Goal: Information Seeking & Learning: Check status

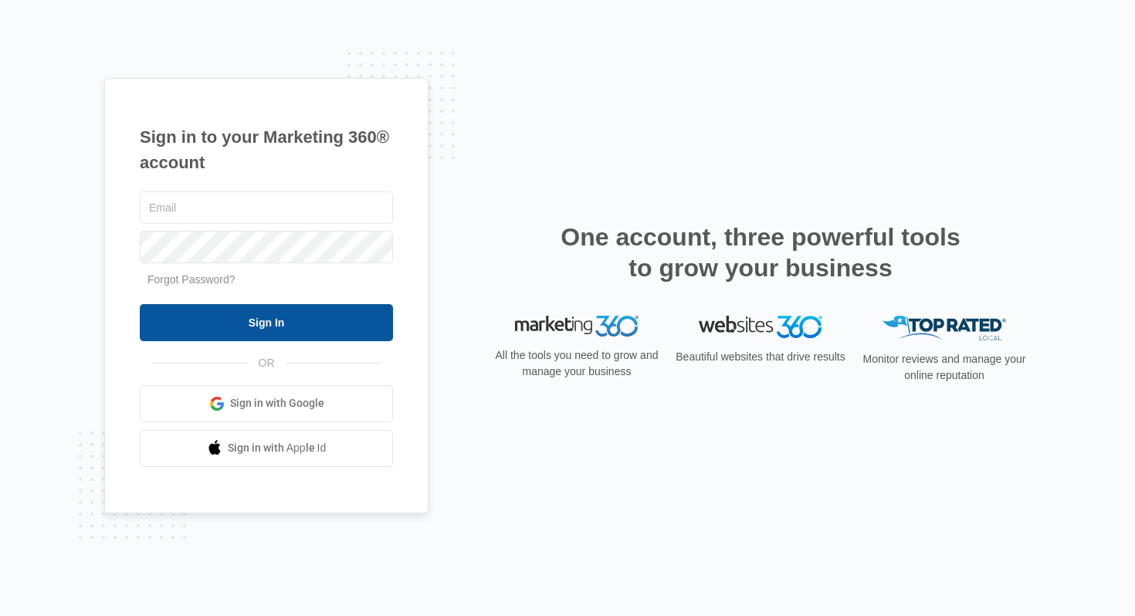
type input "[EMAIL_ADDRESS][DOMAIN_NAME]"
click at [317, 309] on input "Sign In" at bounding box center [266, 322] width 253 height 37
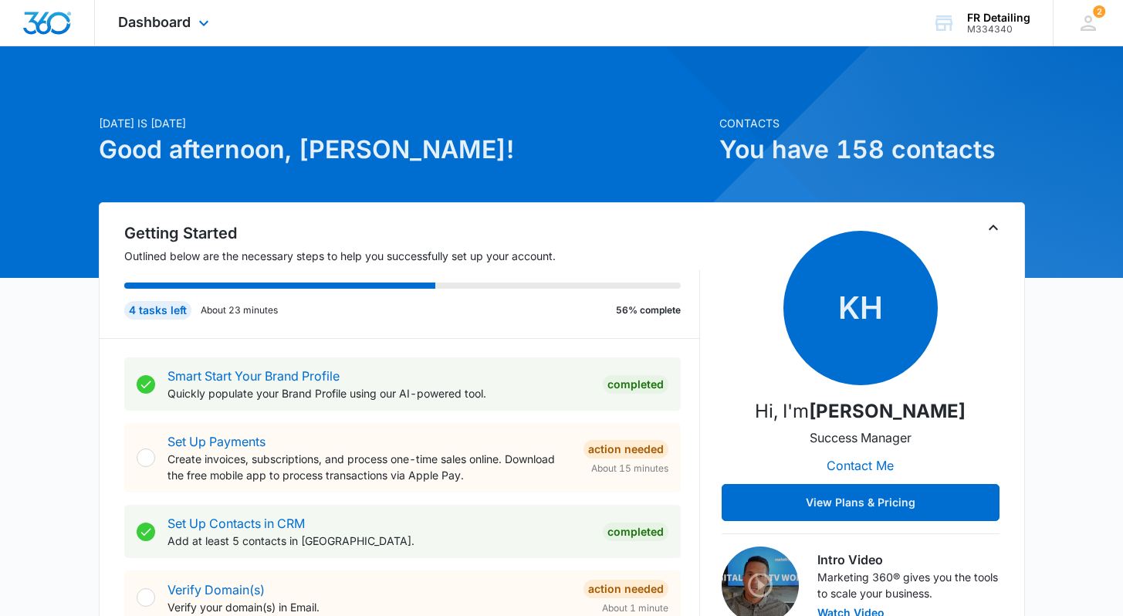
click at [169, 9] on div "Dashboard Apps Reputation CRM Email Social Payments POS Content Ads Intelligenc…" at bounding box center [165, 23] width 141 height 46
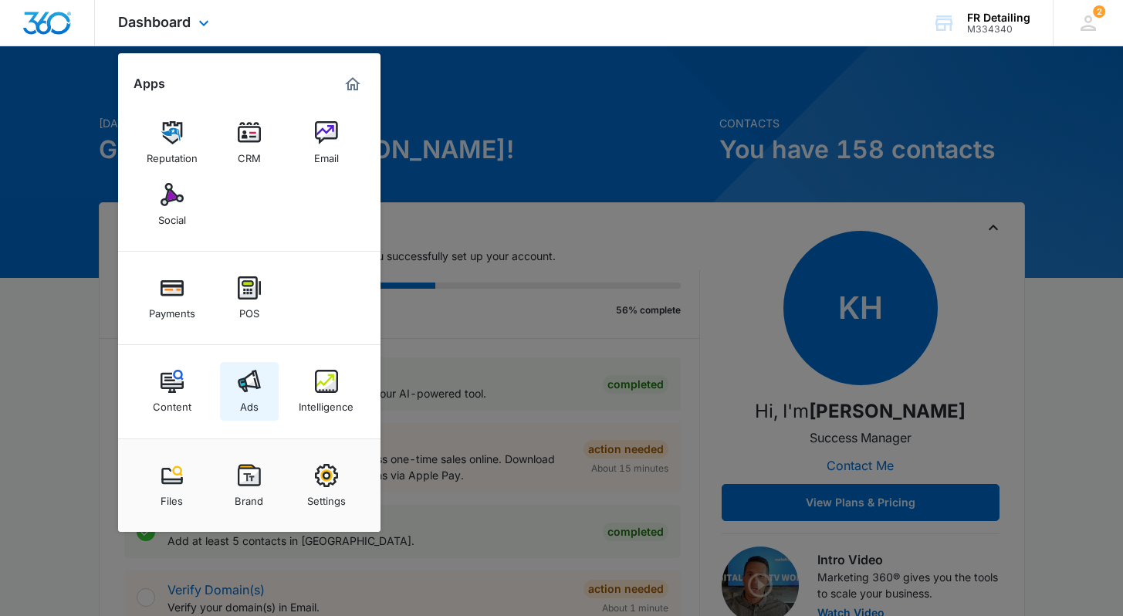
click at [262, 389] on link "Ads" at bounding box center [249, 391] width 59 height 59
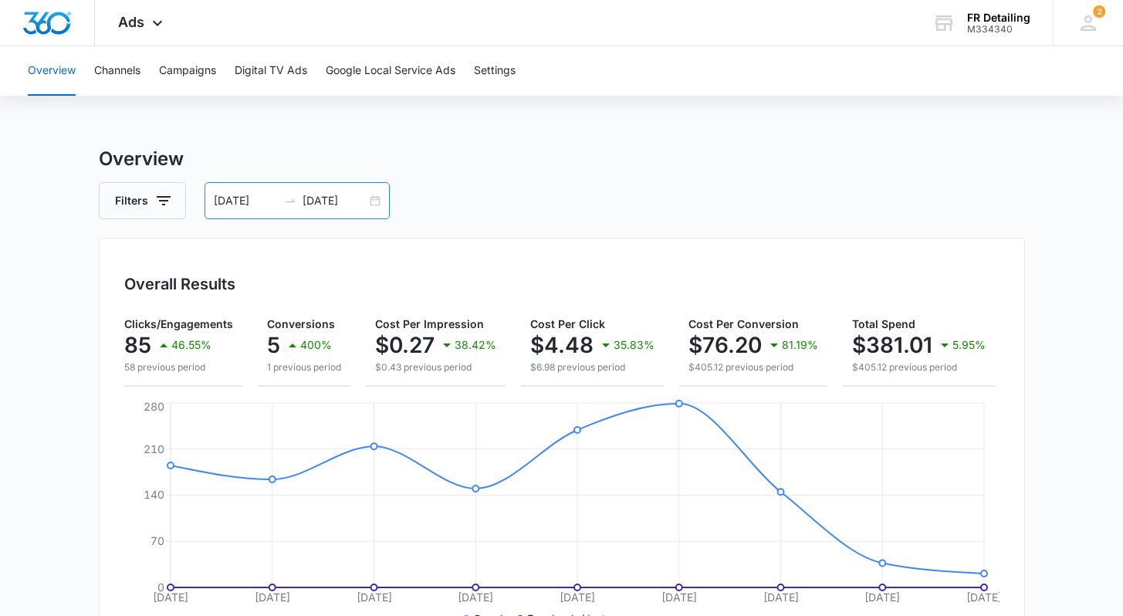
click at [347, 194] on input "[DATE]" at bounding box center [335, 200] width 64 height 17
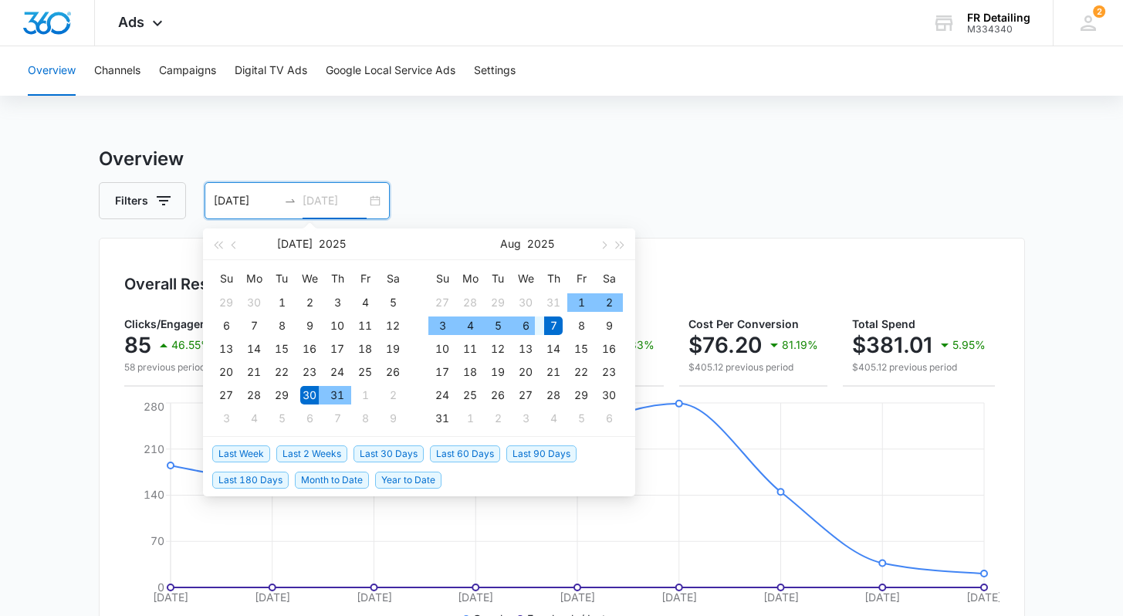
type input "[DATE]"
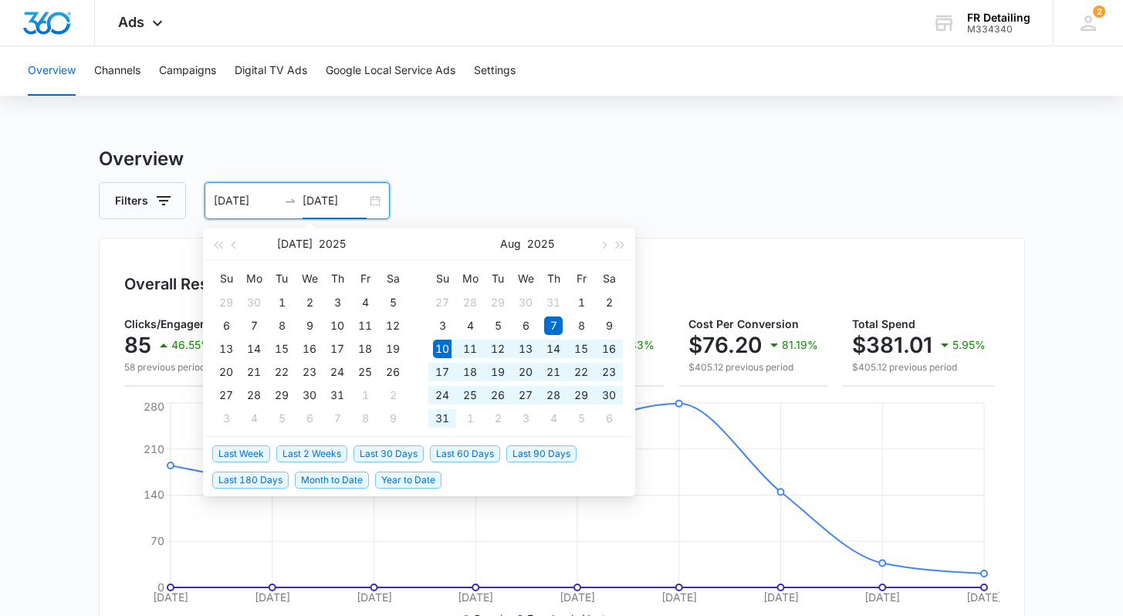
click at [398, 458] on span "Last 30 Days" at bounding box center [388, 453] width 70 height 17
type input "[DATE]"
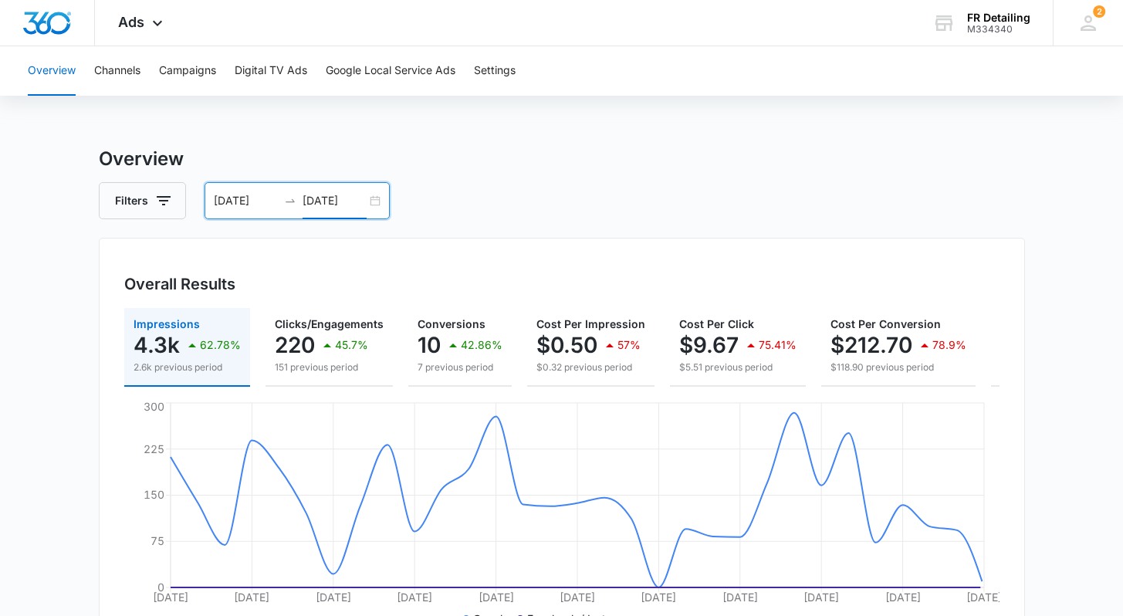
click at [359, 203] on input "[DATE]" at bounding box center [335, 200] width 64 height 17
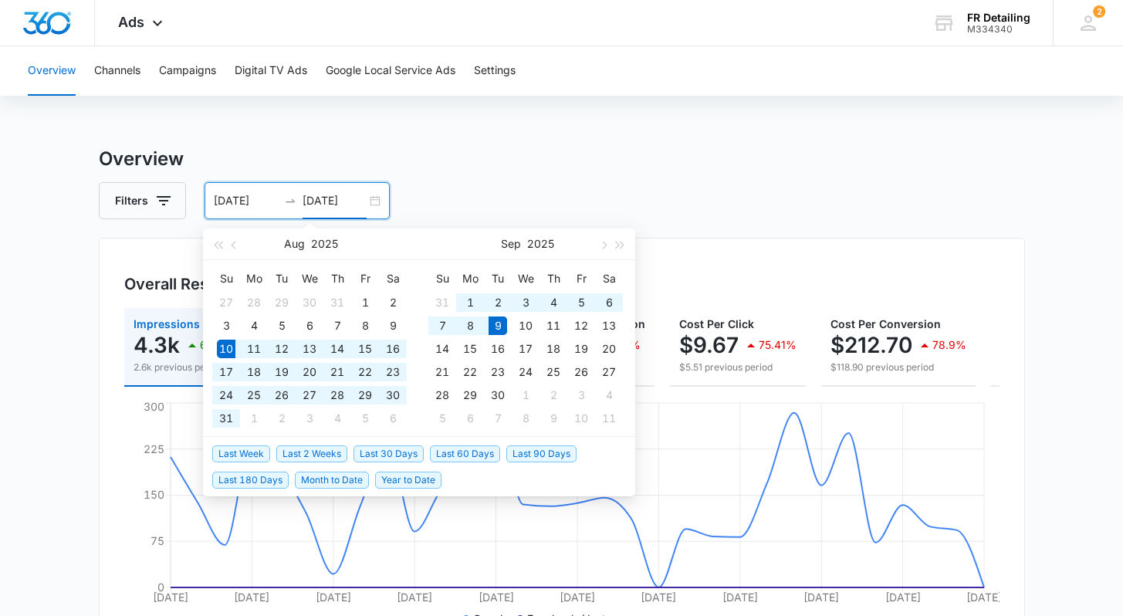
click at [364, 200] on input "[DATE]" at bounding box center [335, 200] width 64 height 17
click at [237, 252] on button "button" at bounding box center [234, 243] width 17 height 31
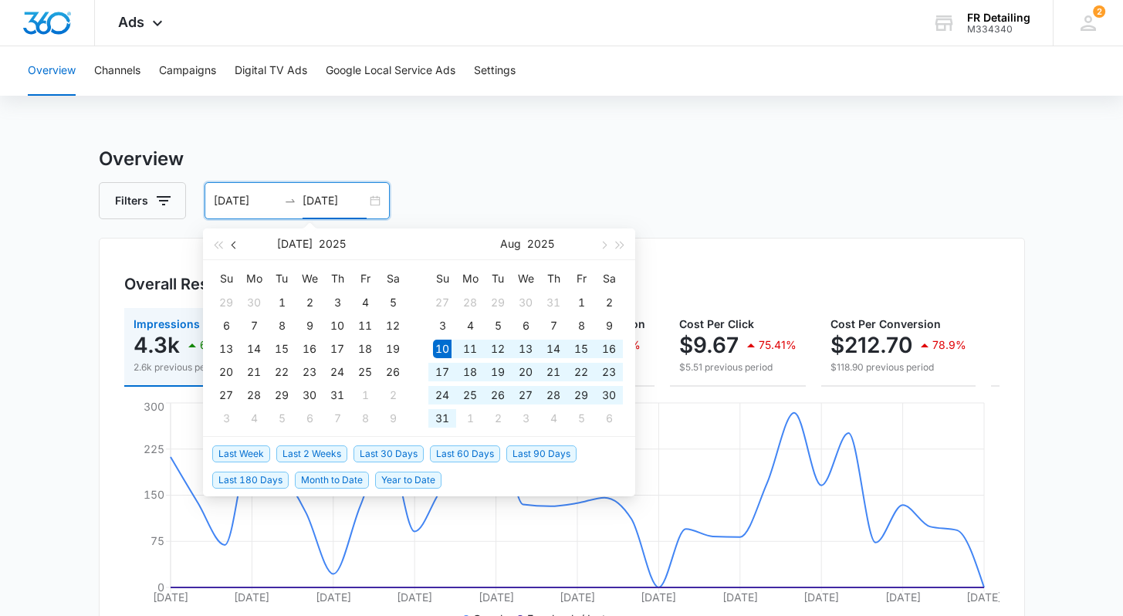
click at [237, 252] on button "button" at bounding box center [234, 243] width 17 height 31
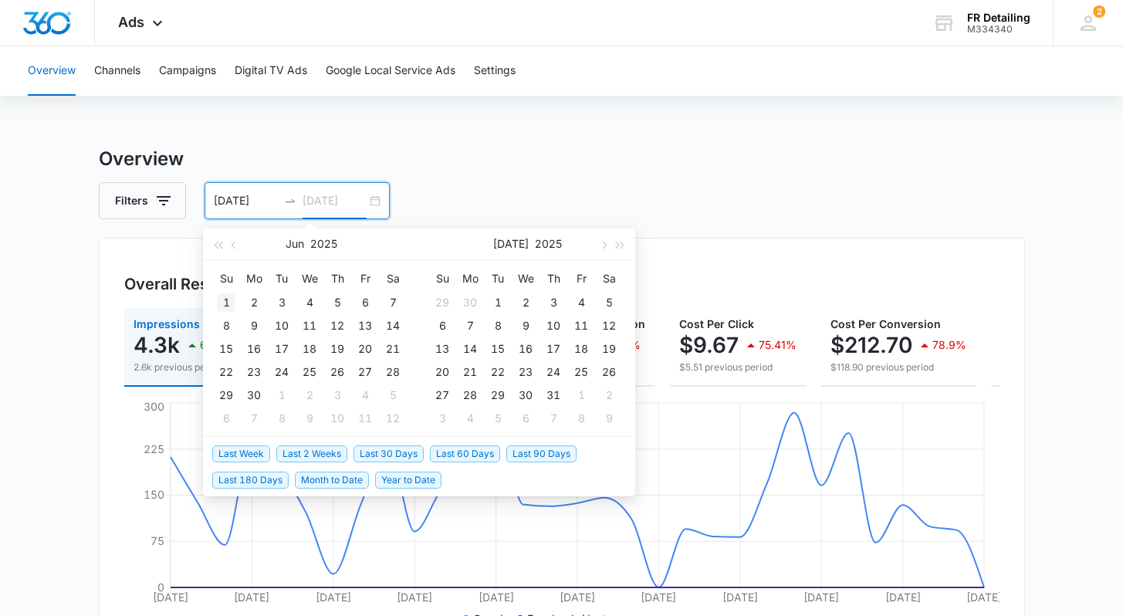
type input "[DATE]"
click at [229, 293] on div "1" at bounding box center [226, 302] width 19 height 19
click at [605, 245] on span "button" at bounding box center [603, 245] width 8 height 8
click at [286, 324] on table "Su Mo Tu We Th Fr Sa 31 1 2 3 4 5 6 7 8 9 10 11 12 13 14 15 16 17 18 19 20 21 2…" at bounding box center [309, 348] width 195 height 164
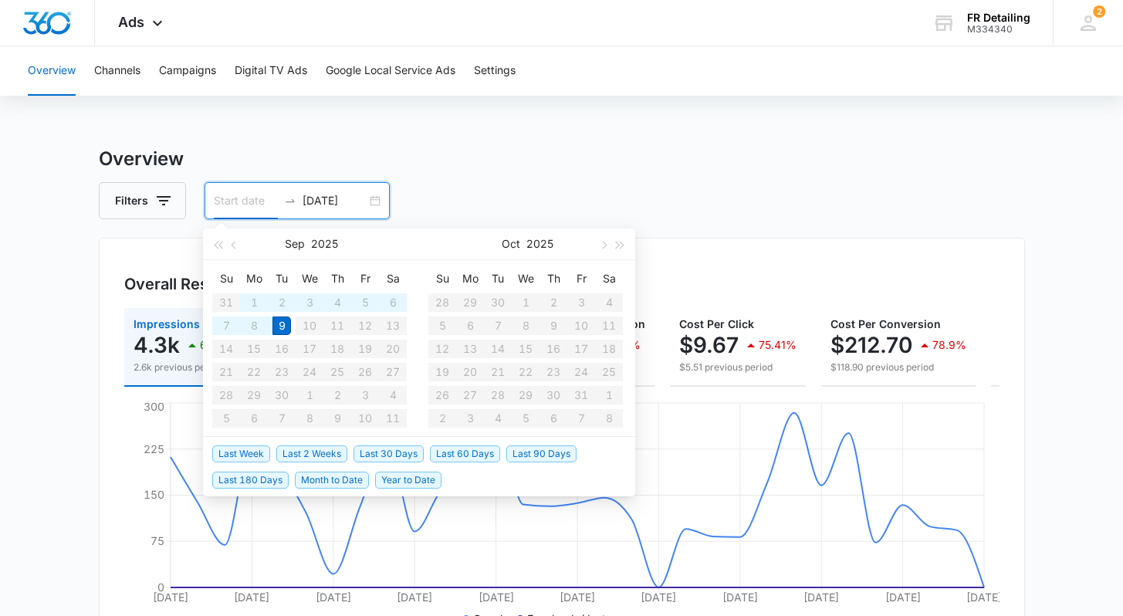
click at [541, 457] on span "Last 90 Days" at bounding box center [541, 453] width 70 height 17
type input "[DATE]"
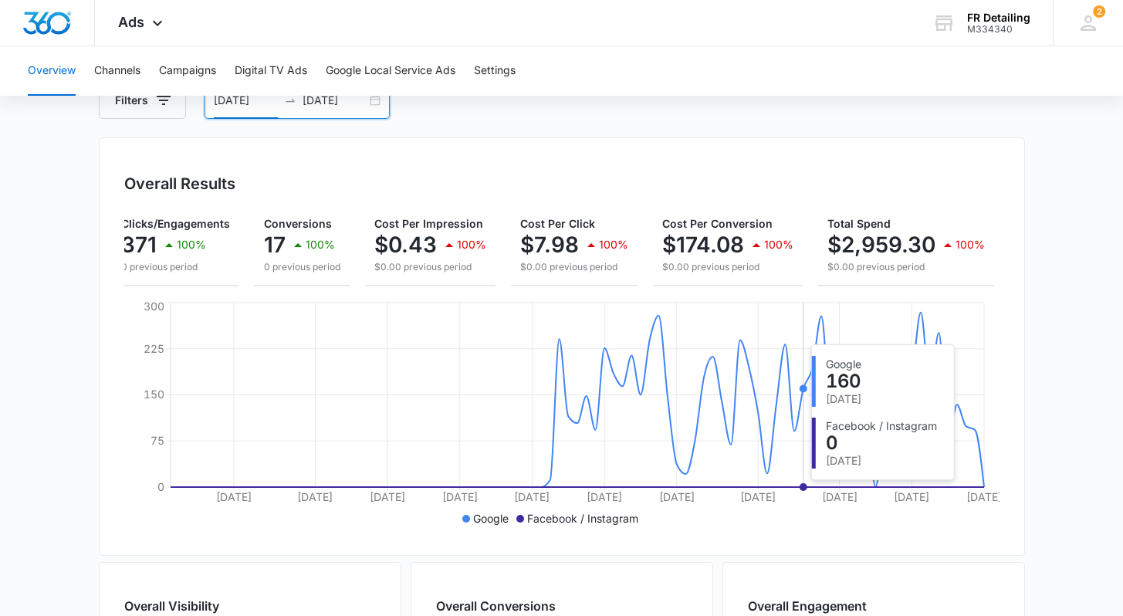
scroll to position [106, 0]
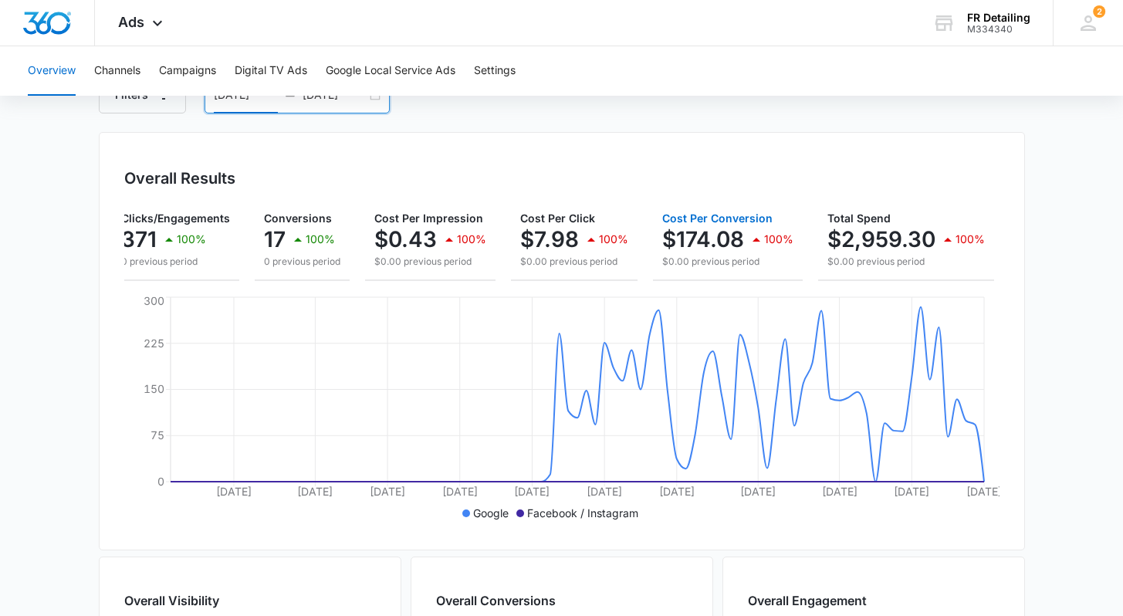
click at [746, 255] on p "$0.00 previous period" at bounding box center [727, 262] width 131 height 14
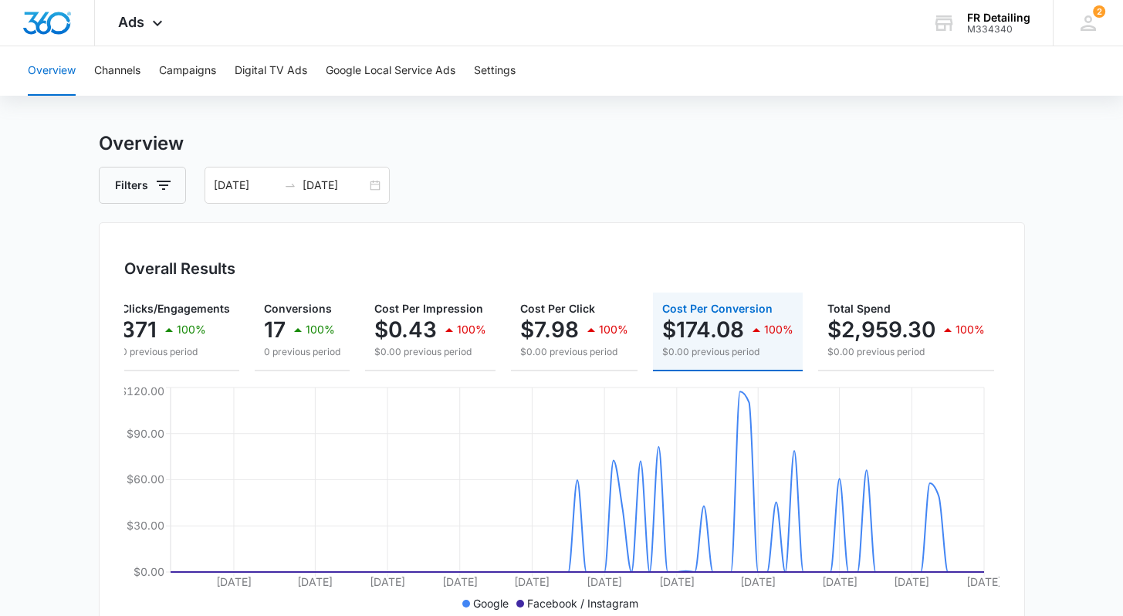
scroll to position [9, 0]
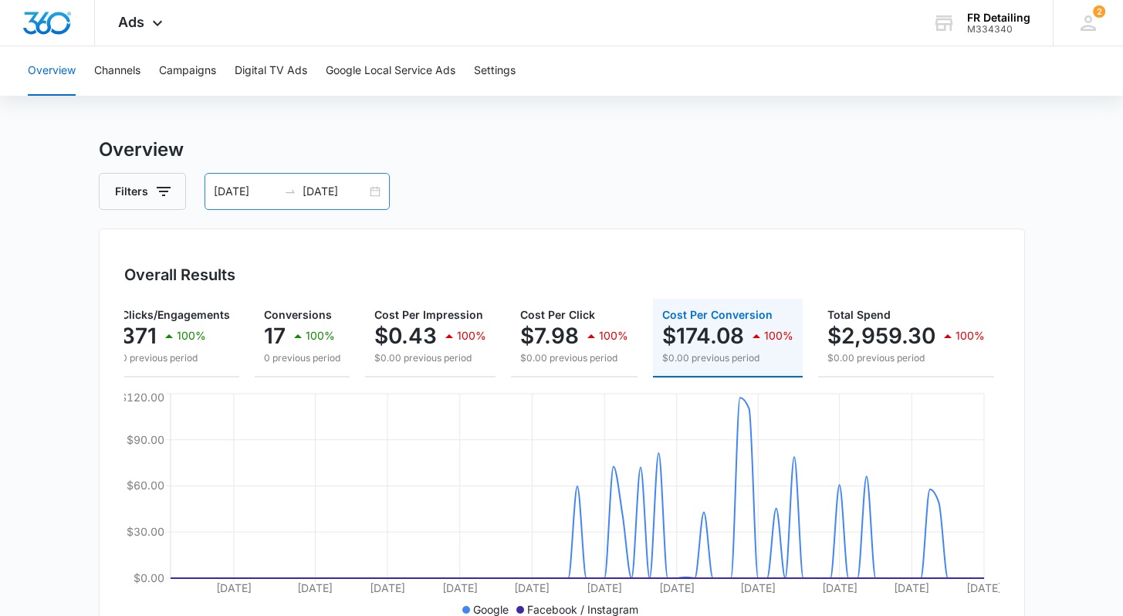
click at [374, 198] on div "[DATE] [DATE]" at bounding box center [297, 191] width 185 height 37
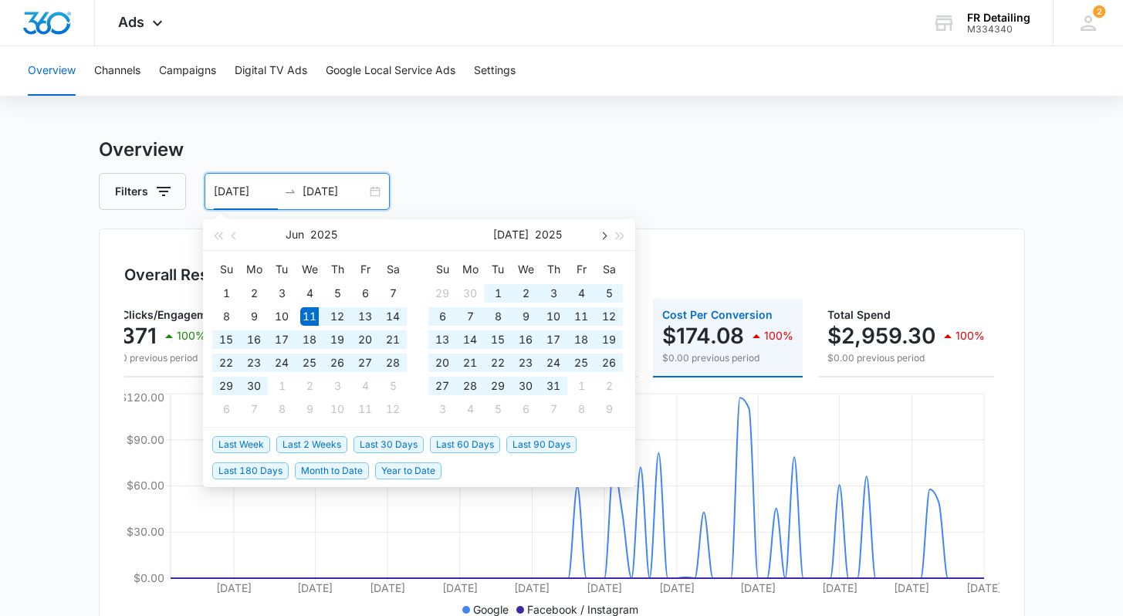
click at [603, 236] on span "button" at bounding box center [603, 236] width 8 height 8
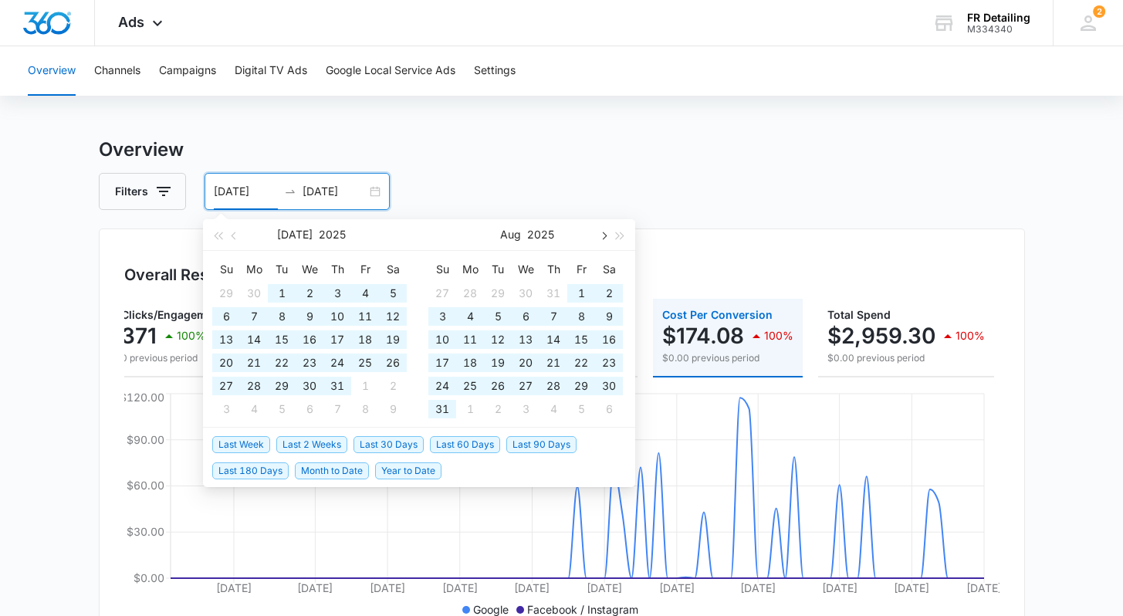
click at [604, 233] on span "button" at bounding box center [603, 236] width 8 height 8
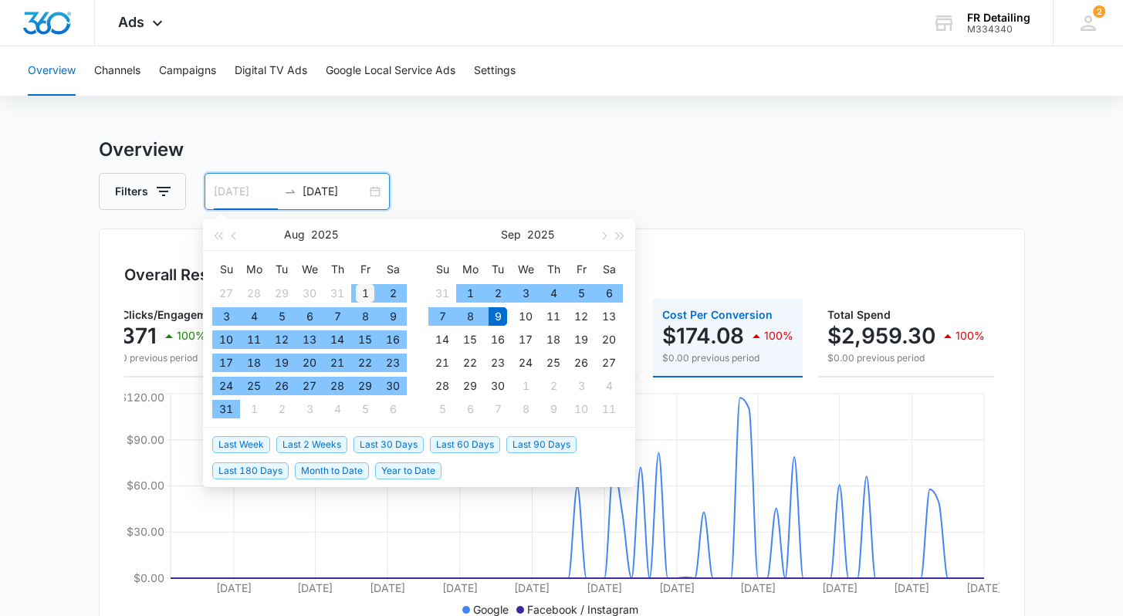
type input "[DATE]"
click at [370, 294] on div "1" at bounding box center [365, 293] width 19 height 19
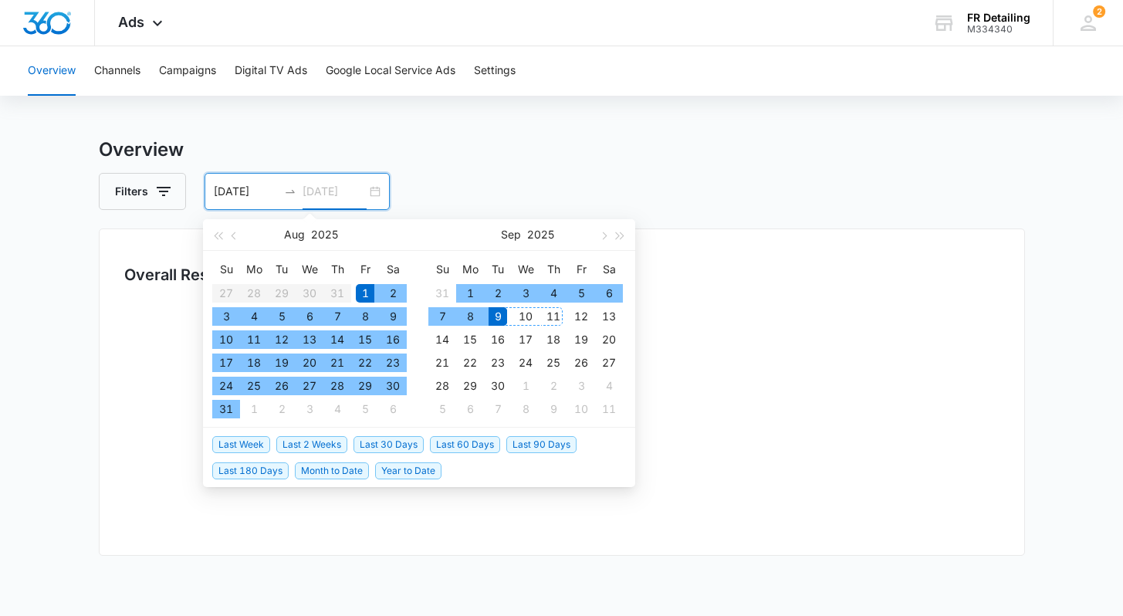
click at [652, 155] on h3 "Overview" at bounding box center [562, 150] width 926 height 28
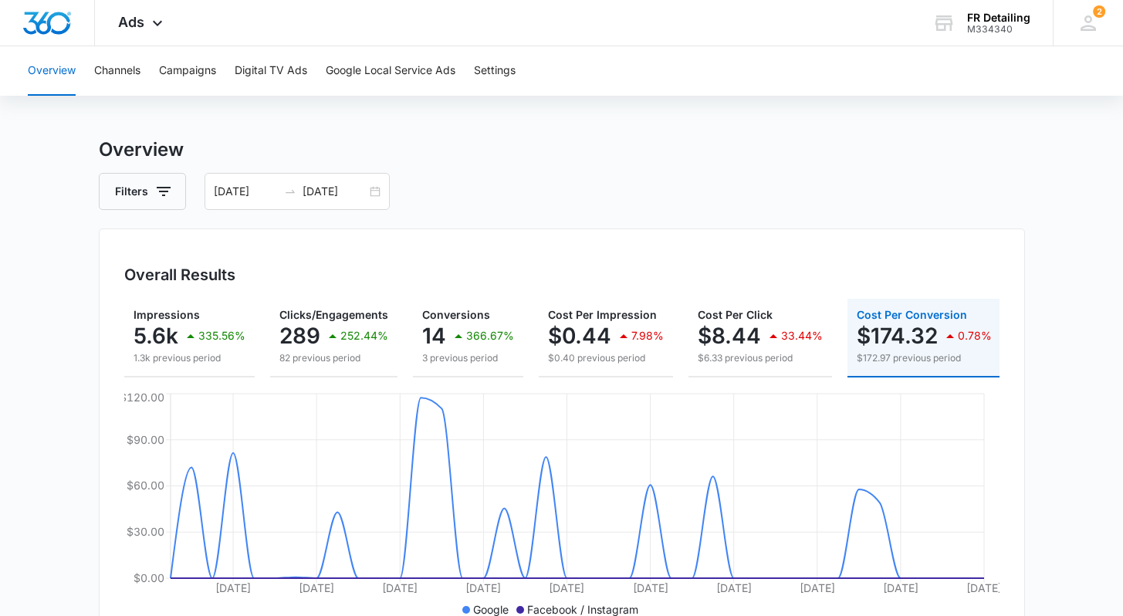
scroll to position [0, 20]
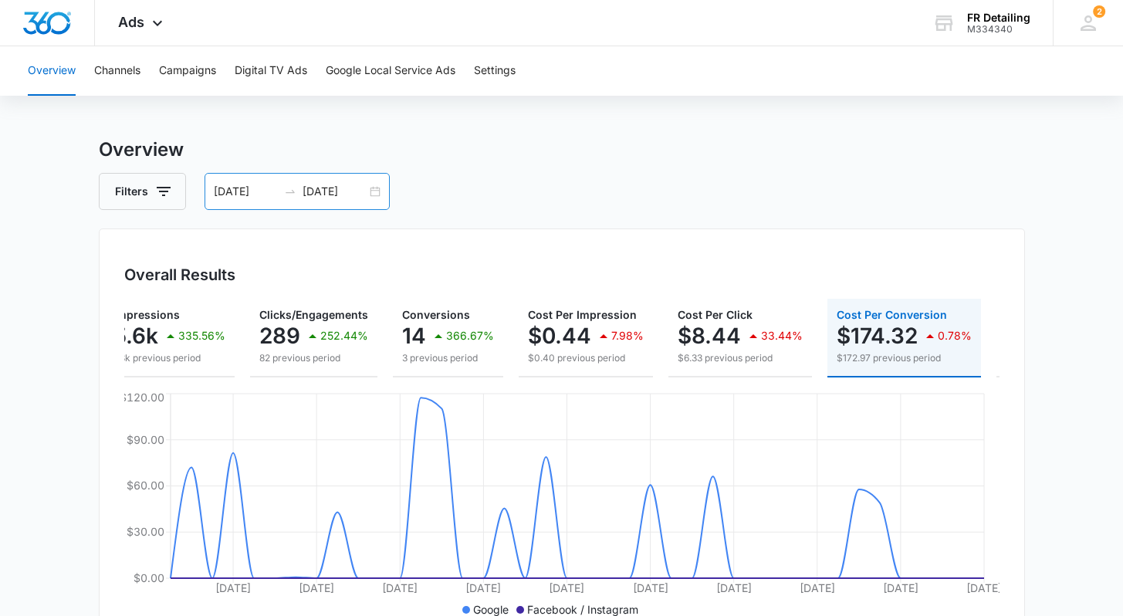
click at [347, 193] on input "[DATE]" at bounding box center [335, 191] width 64 height 17
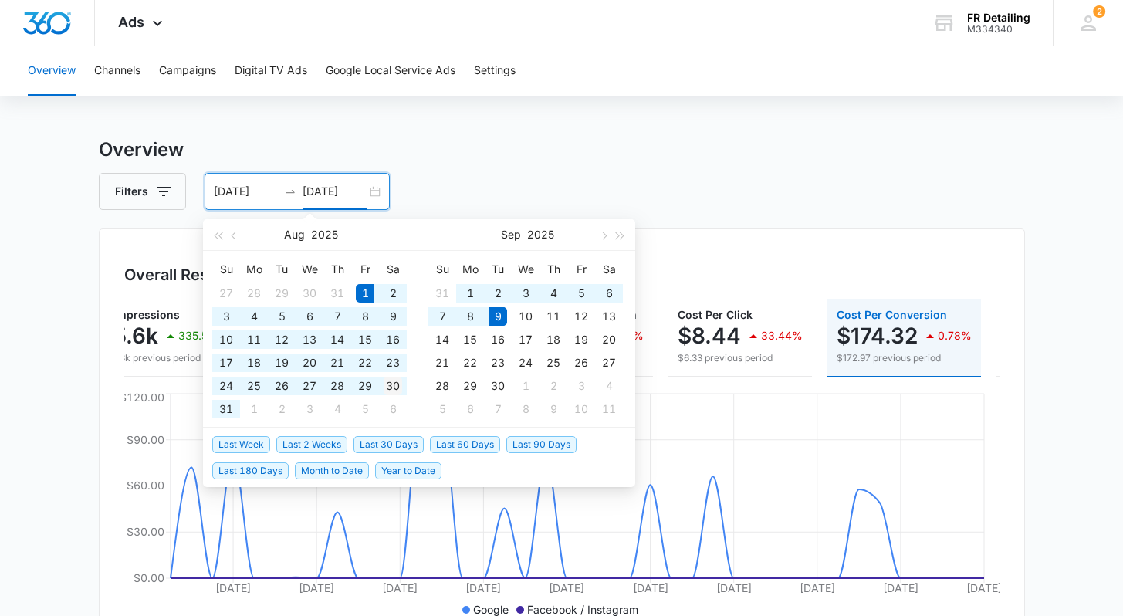
type input "[DATE]"
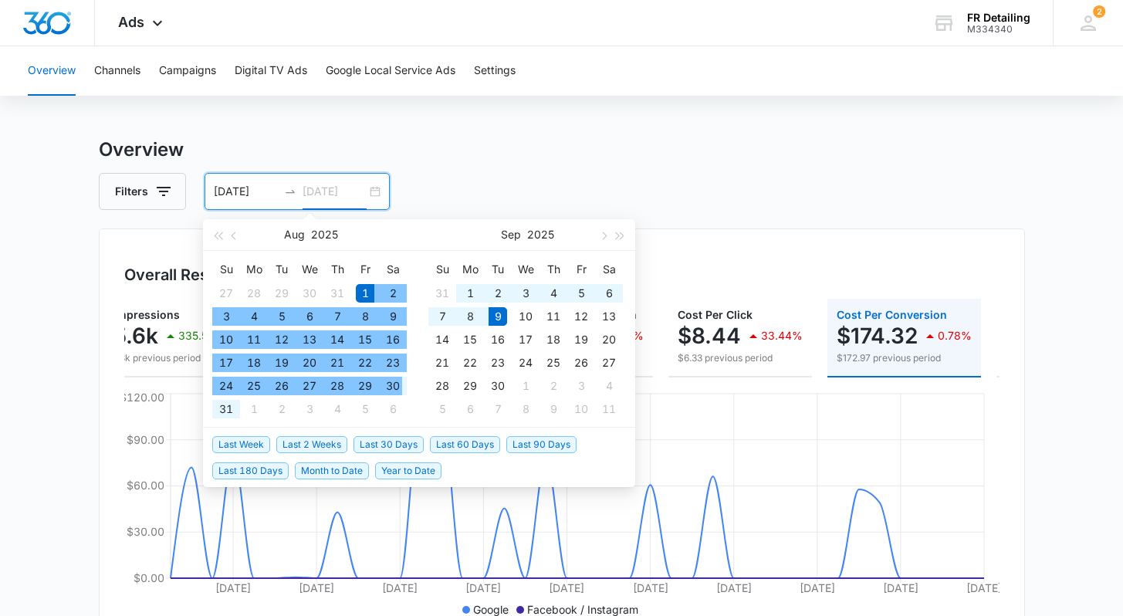
click at [404, 382] on td "30" at bounding box center [393, 385] width 28 height 23
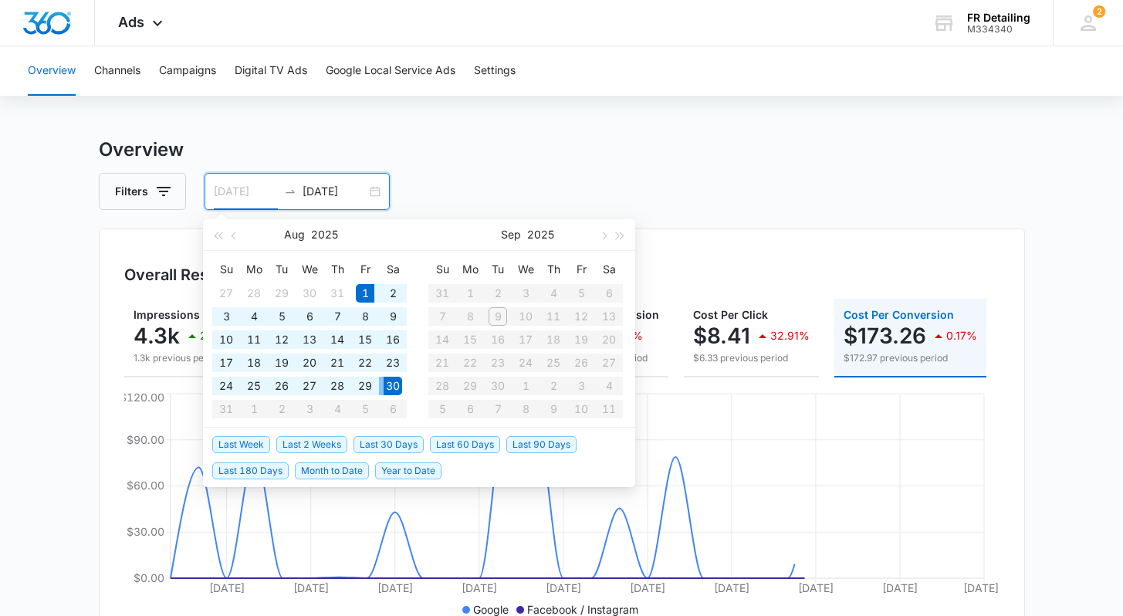
click at [394, 377] on div "30" at bounding box center [393, 386] width 19 height 19
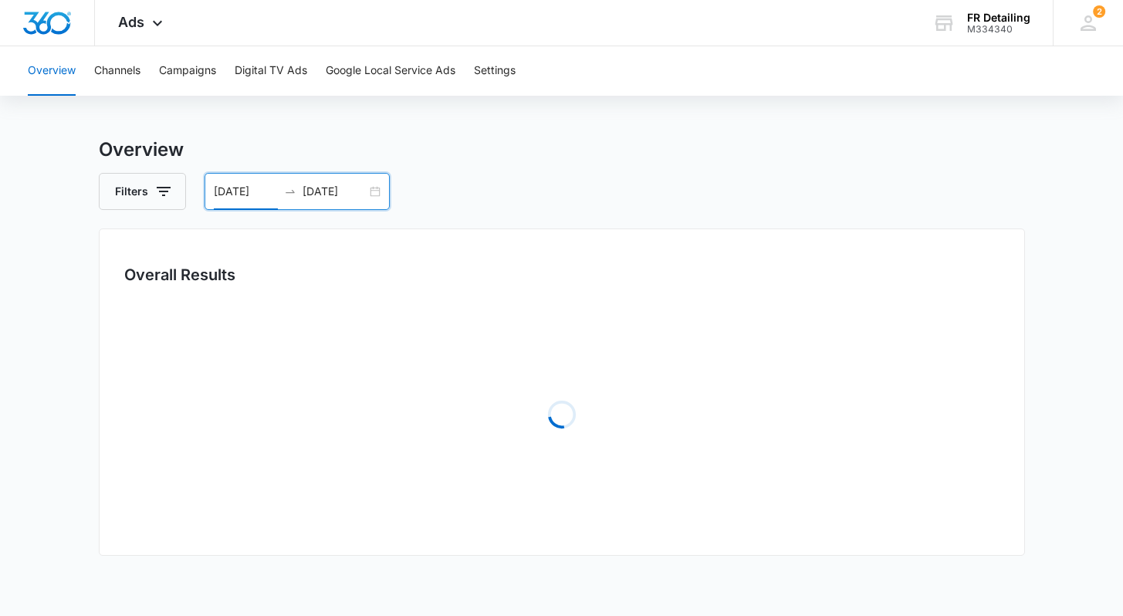
click at [367, 195] on div "[DATE] [DATE]" at bounding box center [297, 191] width 185 height 37
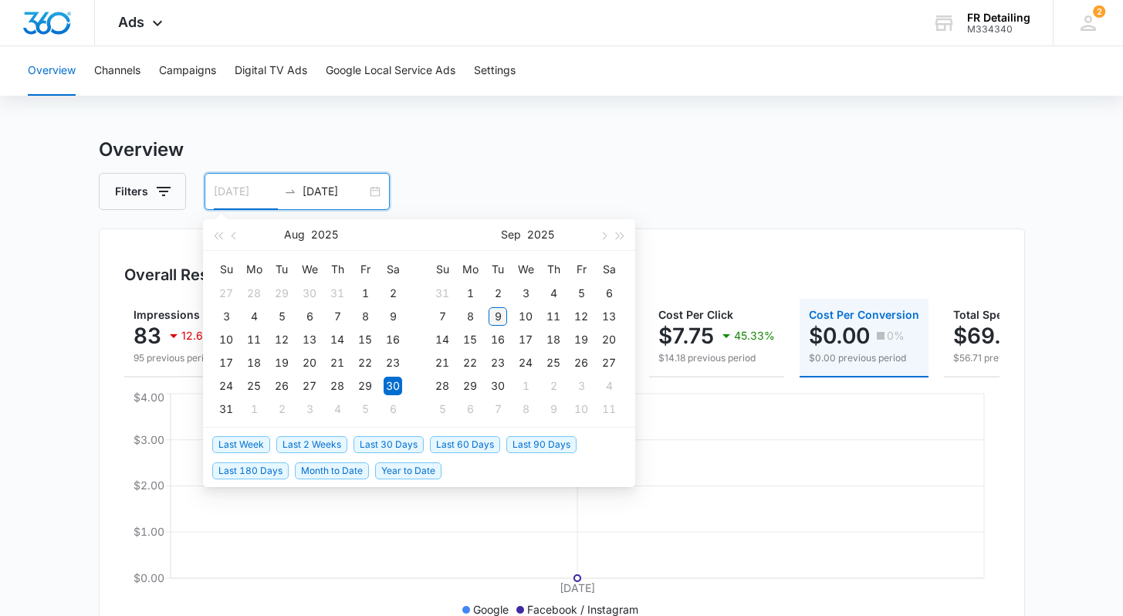
type input "[DATE]"
click at [497, 315] on div "9" at bounding box center [498, 316] width 19 height 19
type input "[DATE]"
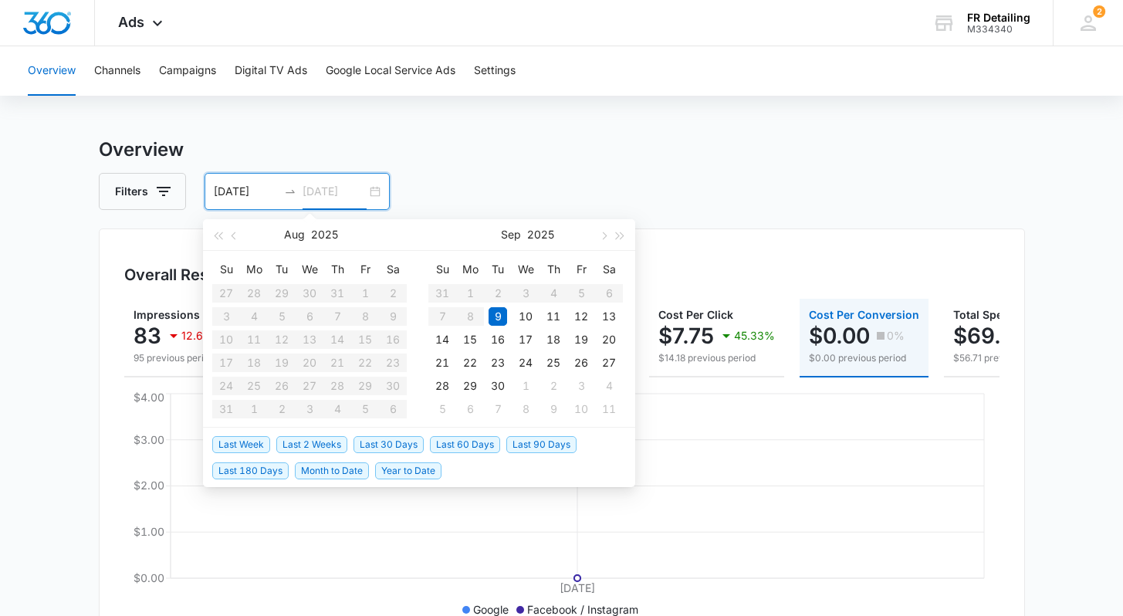
click at [496, 314] on div "9" at bounding box center [498, 316] width 19 height 19
type input "[DATE]"
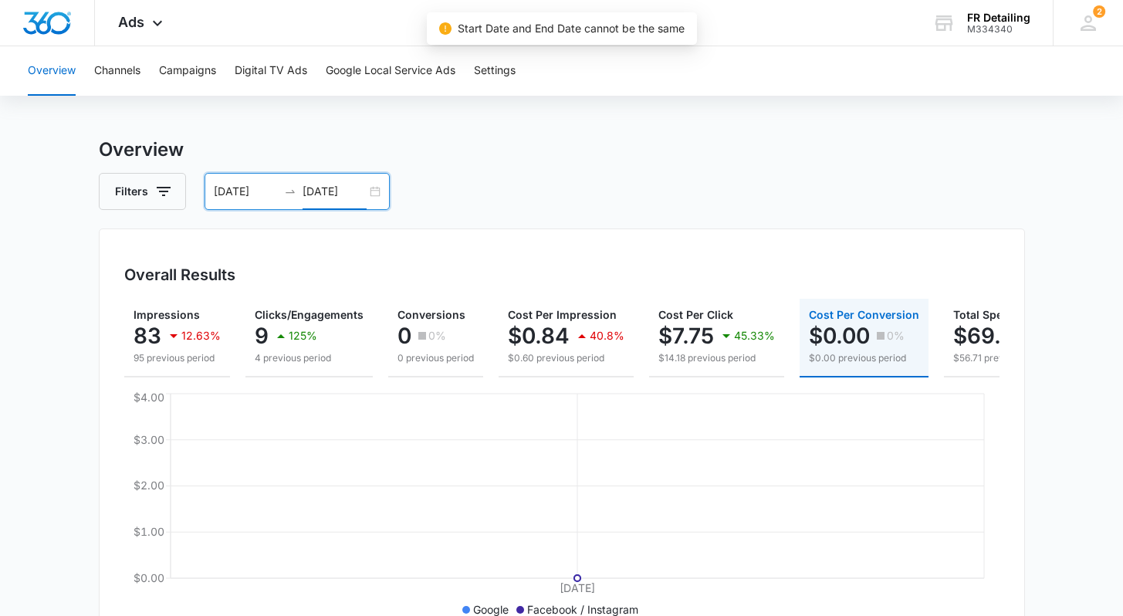
click at [374, 186] on div "[DATE] [DATE]" at bounding box center [297, 191] width 185 height 37
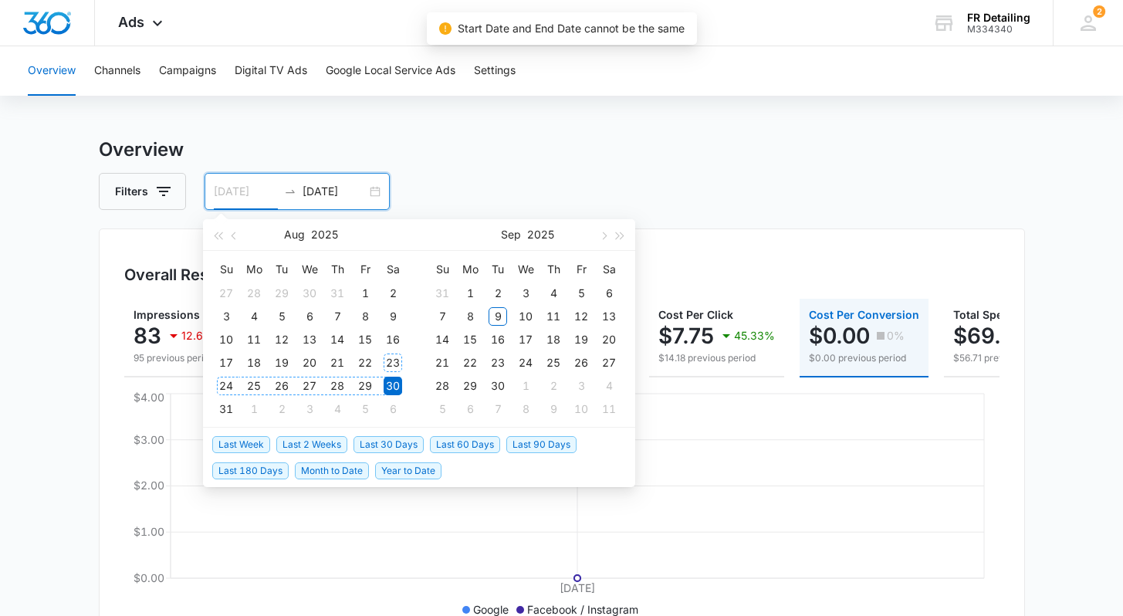
type input "[DATE]"
click at [392, 384] on div "30" at bounding box center [393, 386] width 19 height 19
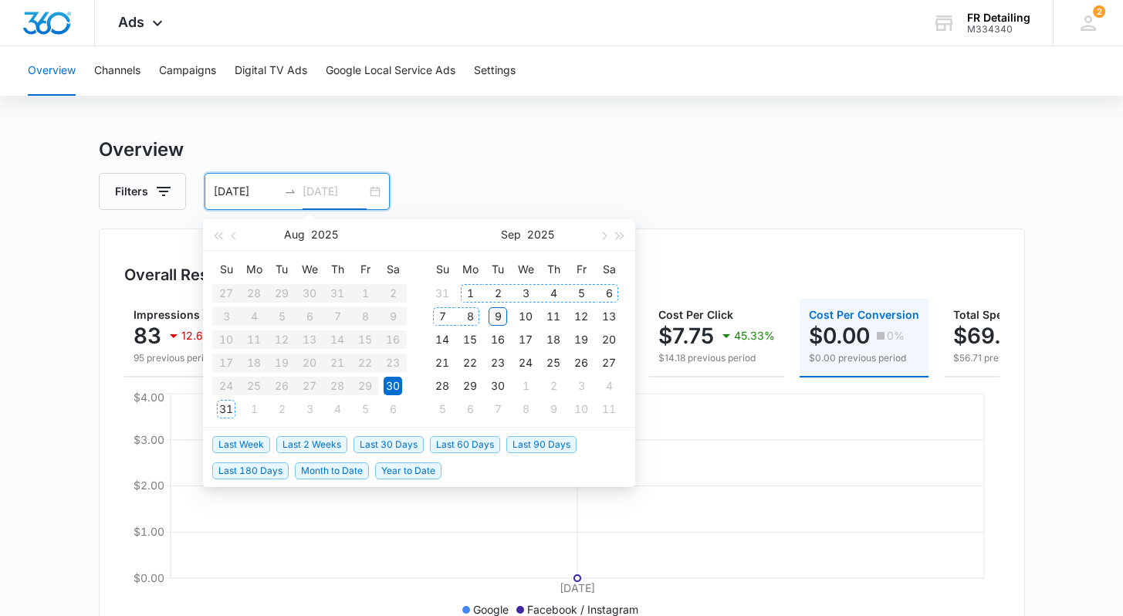
type input "[DATE]"
click at [494, 313] on div "9" at bounding box center [498, 316] width 19 height 19
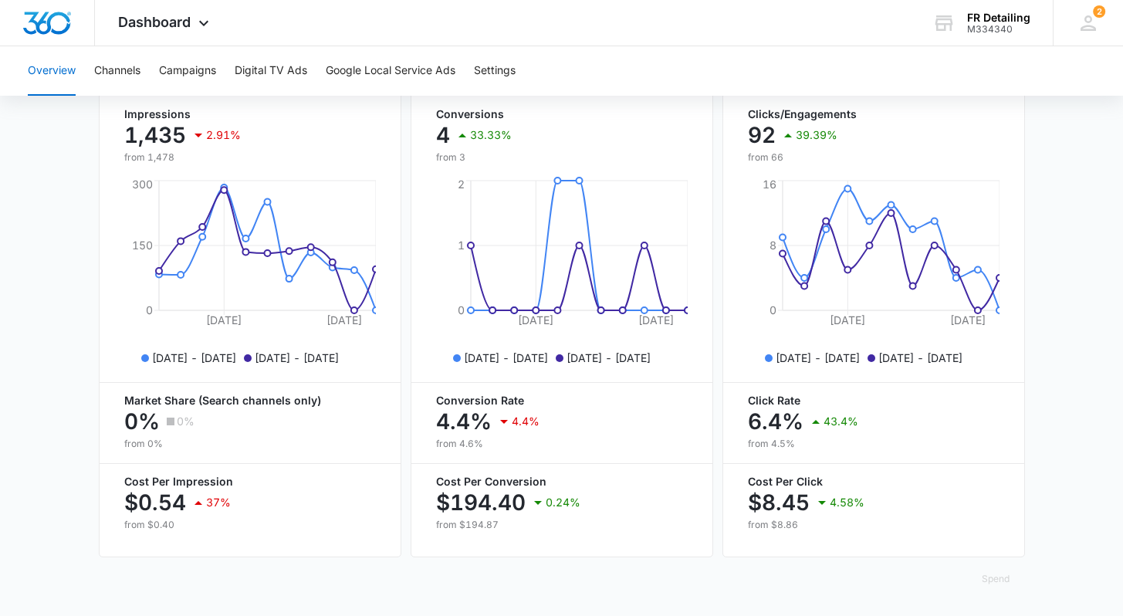
scroll to position [19, 0]
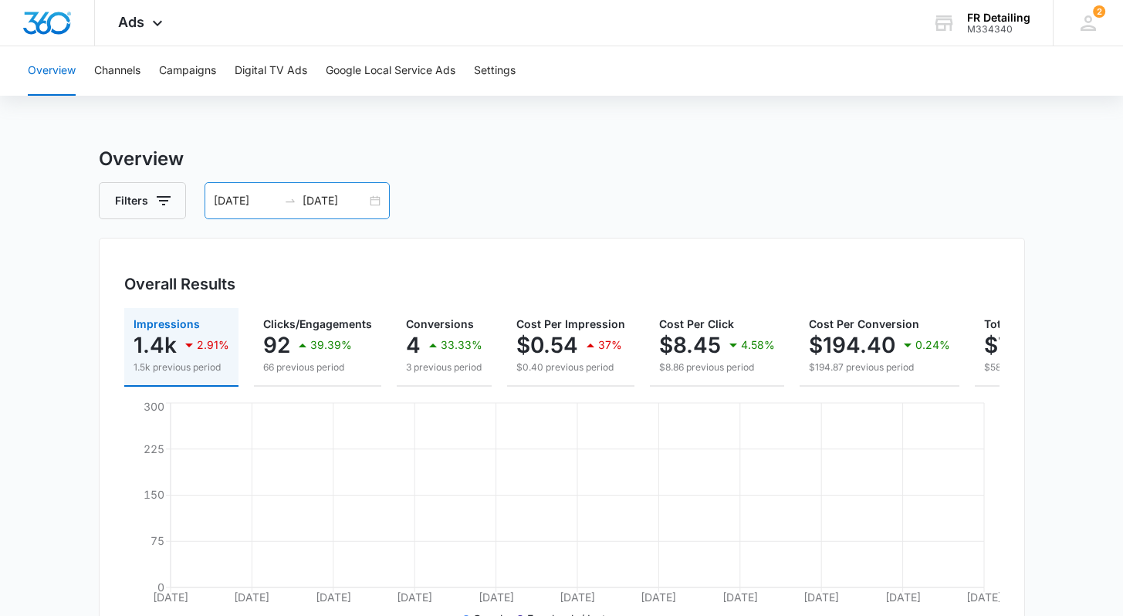
click at [376, 203] on div "[DATE] [DATE]" at bounding box center [297, 200] width 185 height 37
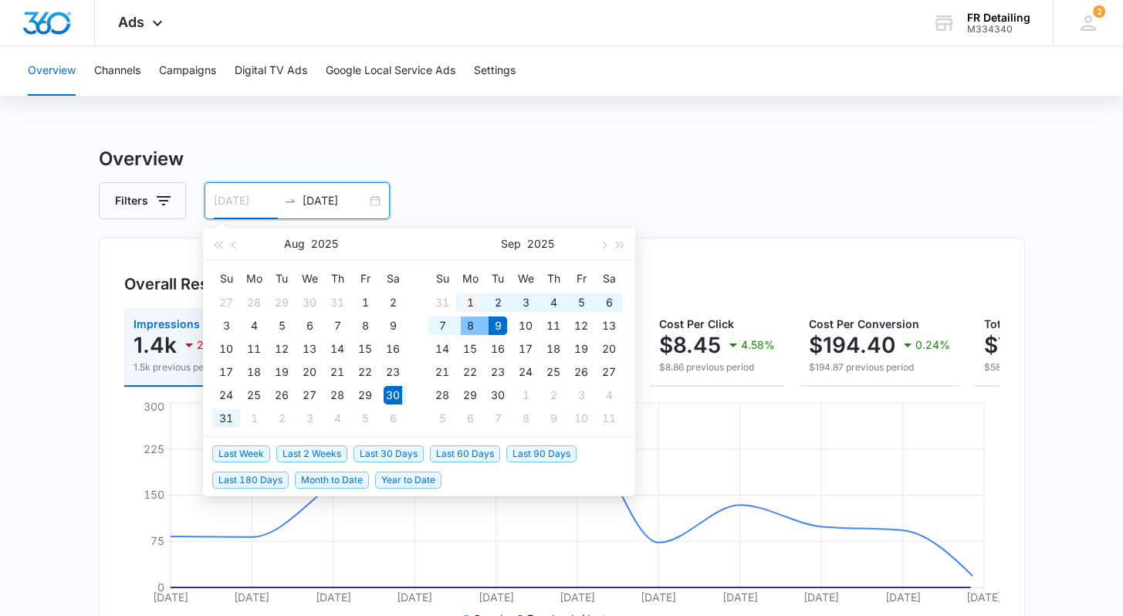
type input "[DATE]"
click at [465, 303] on div "1" at bounding box center [470, 302] width 19 height 19
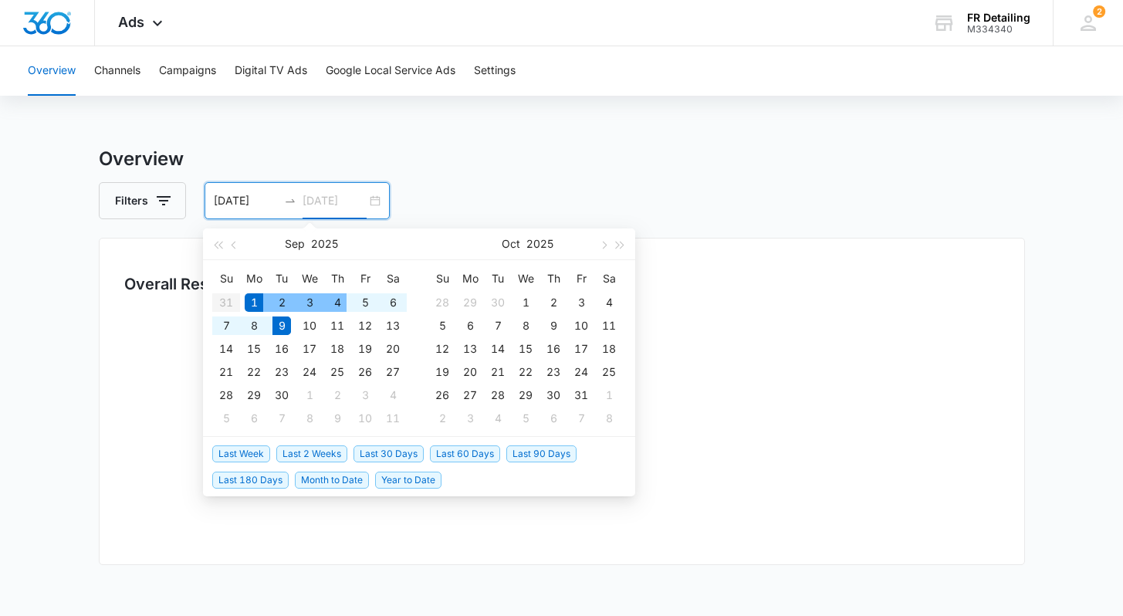
type input "[DATE]"
click at [564, 158] on h3 "Overview" at bounding box center [562, 159] width 926 height 28
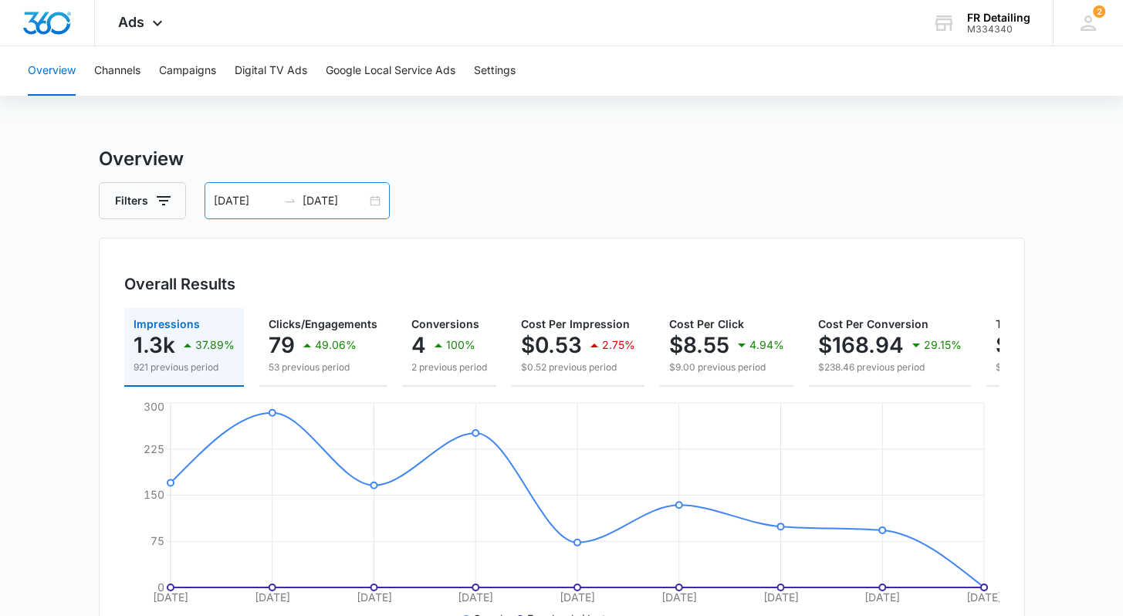
click at [381, 203] on div "[DATE] [DATE]" at bounding box center [297, 200] width 185 height 37
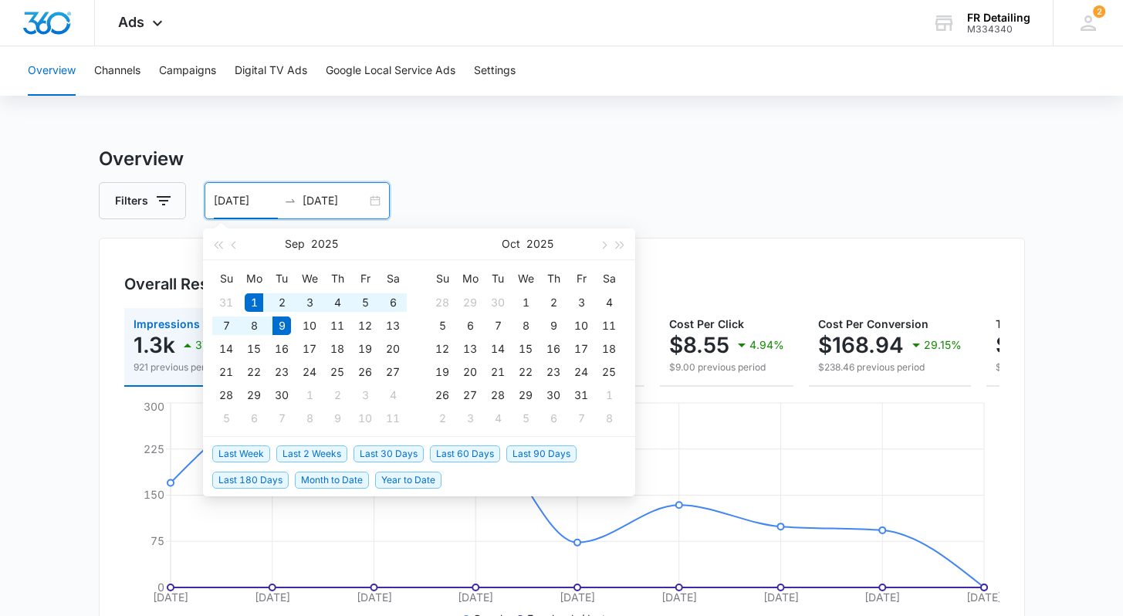
type input "[DATE]"
click at [607, 154] on h3 "Overview" at bounding box center [562, 159] width 926 height 28
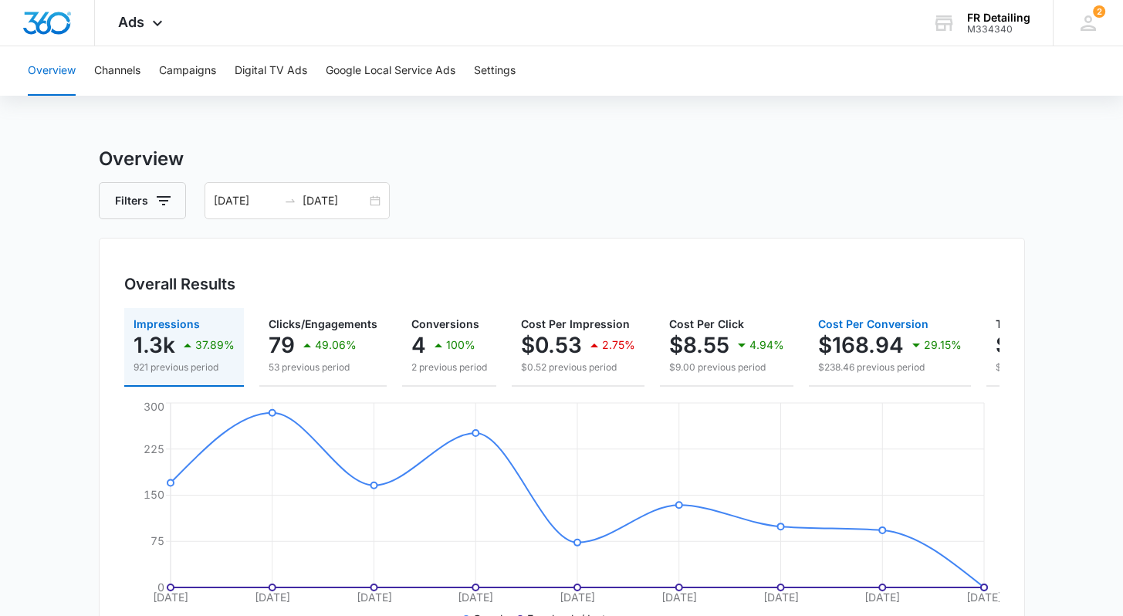
click at [820, 359] on div "$168.94 29.15%" at bounding box center [890, 345] width 144 height 31
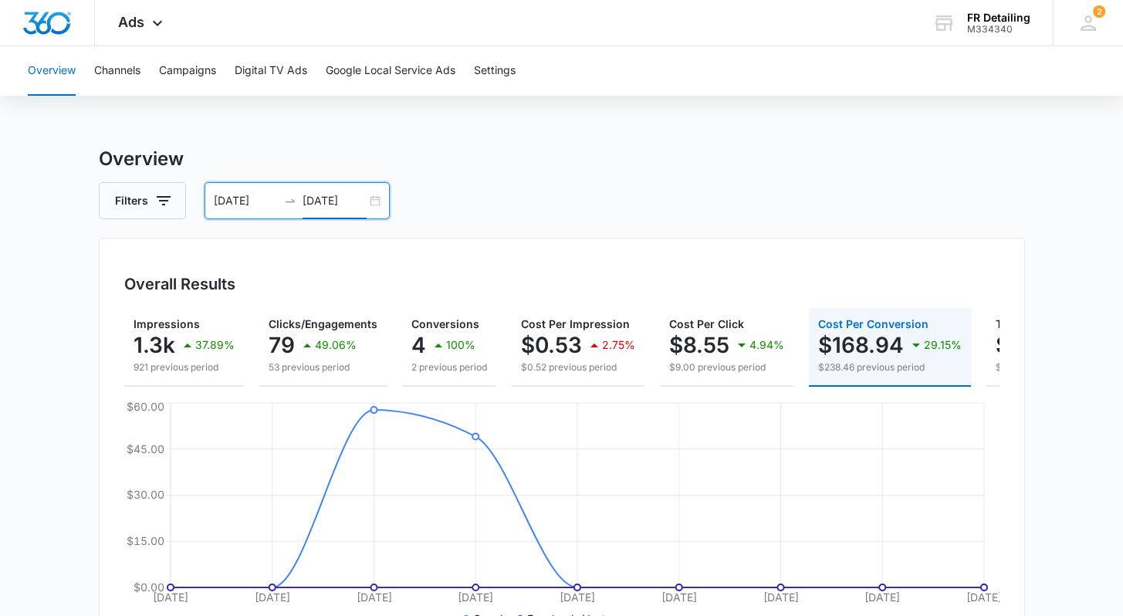
click at [350, 208] on input "[DATE]" at bounding box center [335, 200] width 64 height 17
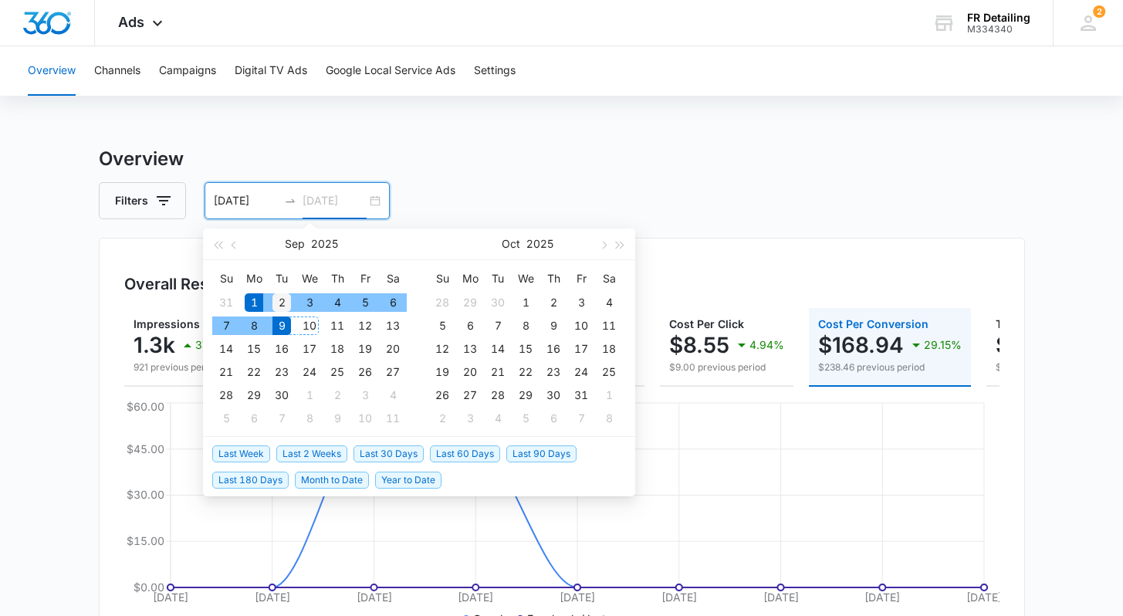
type input "[DATE]"
click at [283, 304] on div "2" at bounding box center [281, 302] width 19 height 19
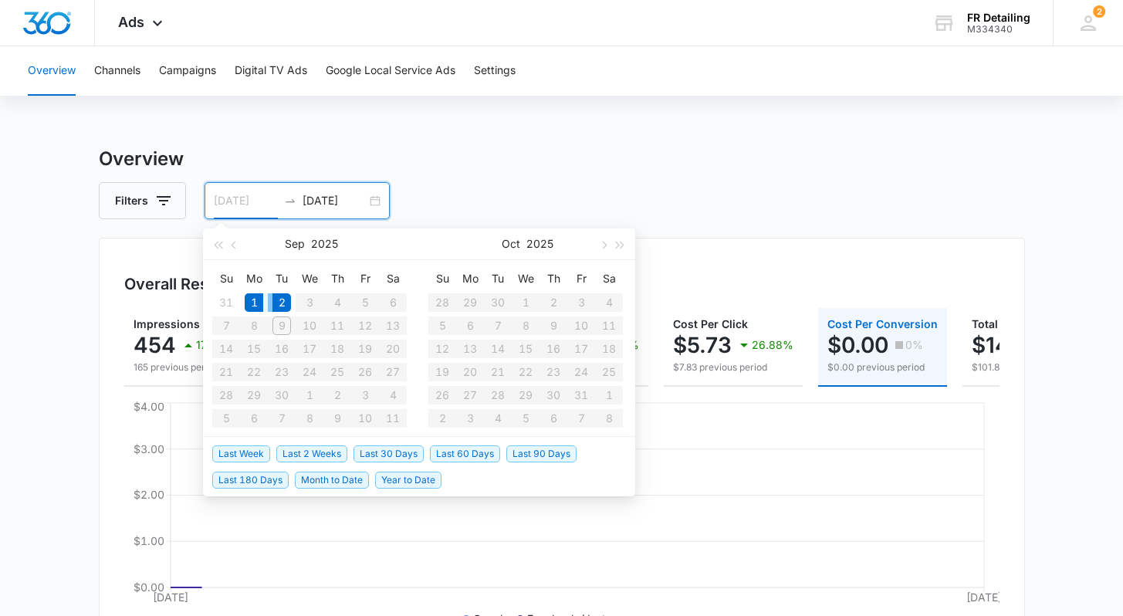
click at [281, 304] on div "2" at bounding box center [281, 302] width 19 height 19
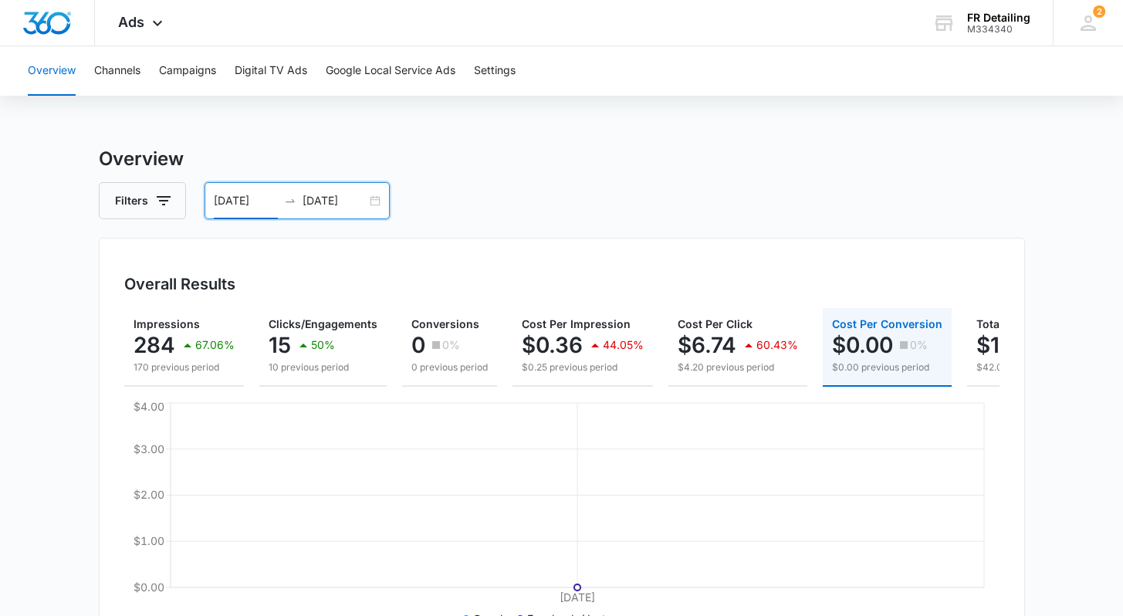
click at [374, 200] on div "[DATE] [DATE]" at bounding box center [297, 200] width 185 height 37
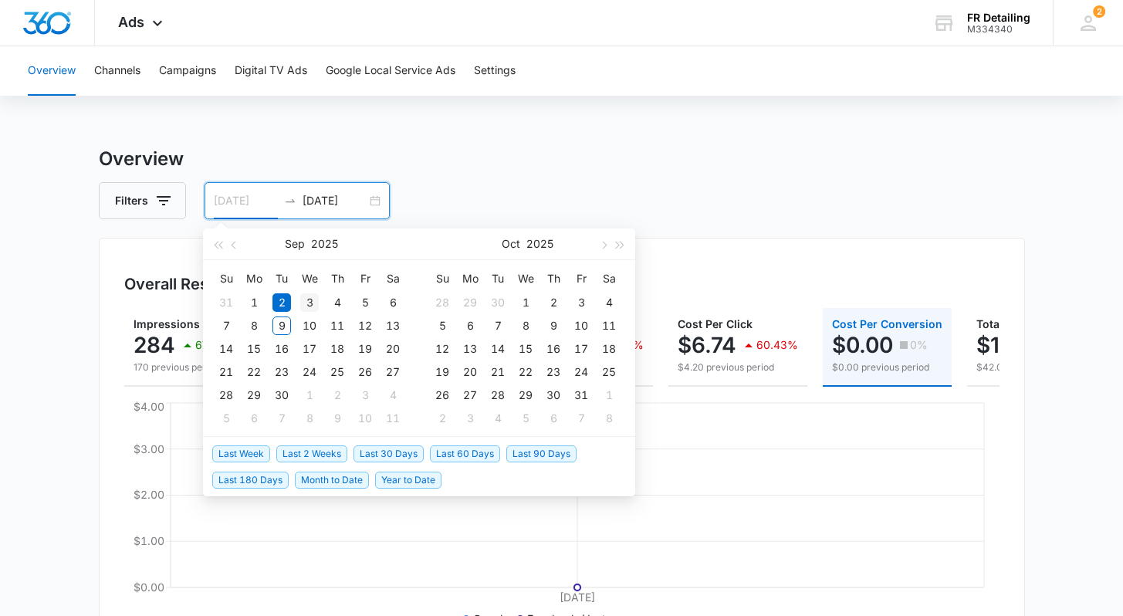
type input "[DATE]"
click at [313, 304] on div "3" at bounding box center [309, 302] width 19 height 19
type input "[DATE]"
click at [294, 316] on td "9" at bounding box center [282, 325] width 28 height 23
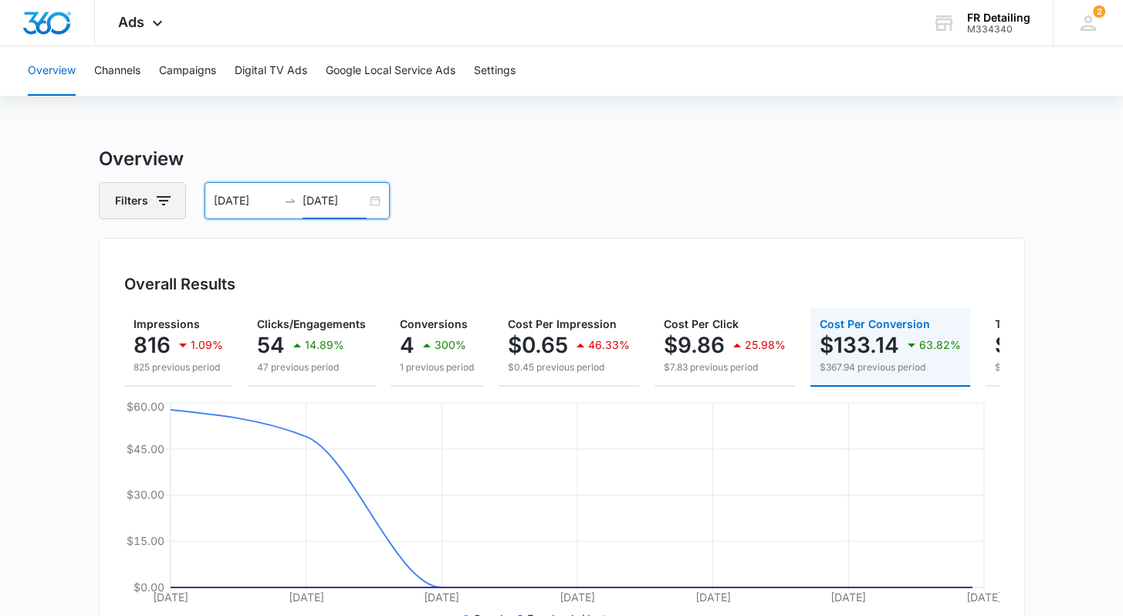
click at [165, 203] on icon "button" at bounding box center [163, 200] width 19 height 19
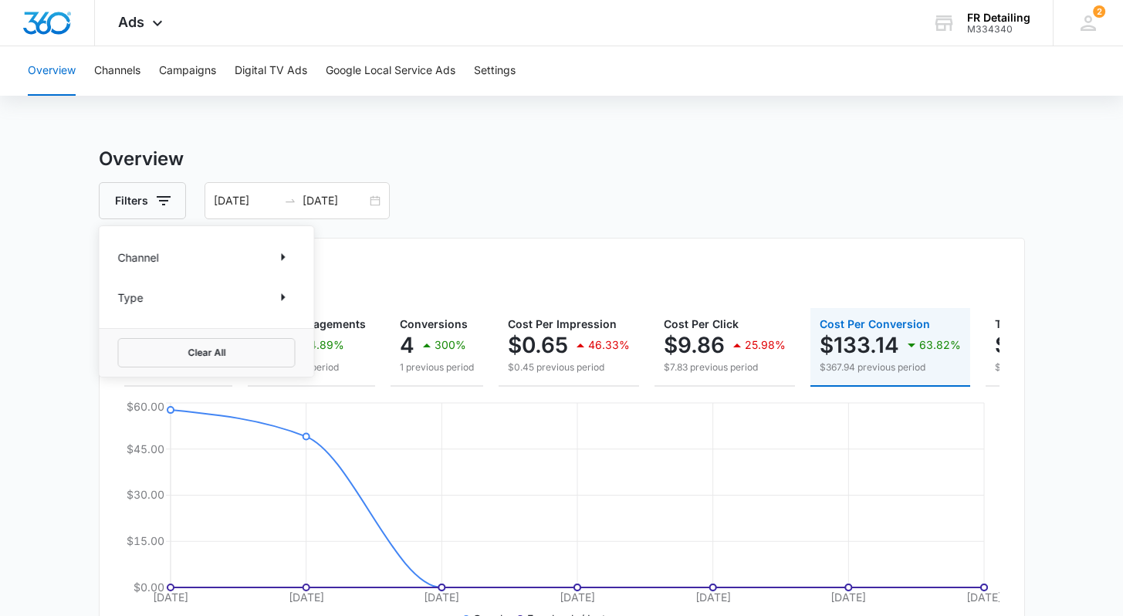
click at [222, 259] on div "Channel" at bounding box center [207, 257] width 178 height 25
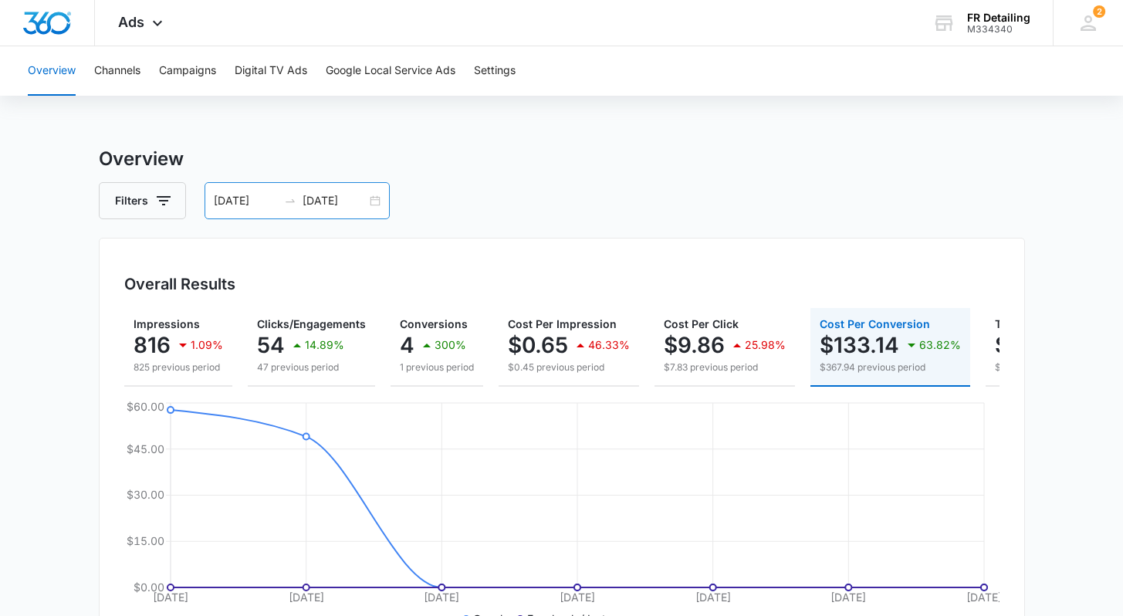
click at [370, 205] on div "[DATE] [DATE]" at bounding box center [297, 200] width 185 height 37
